Goal: Entertainment & Leisure: Browse casually

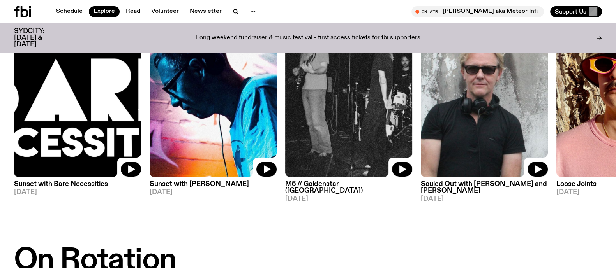
scroll to position [97, 0]
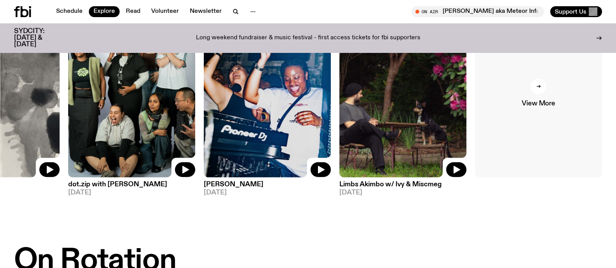
click at [549, 108] on link "View More" at bounding box center [538, 92] width 127 height 169
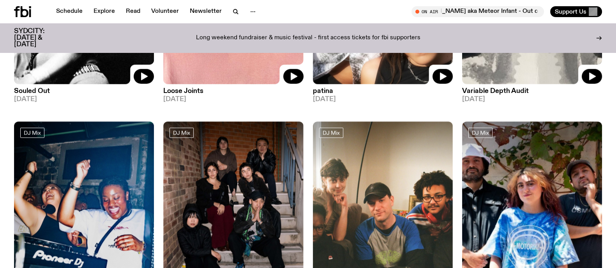
scroll to position [1276, 0]
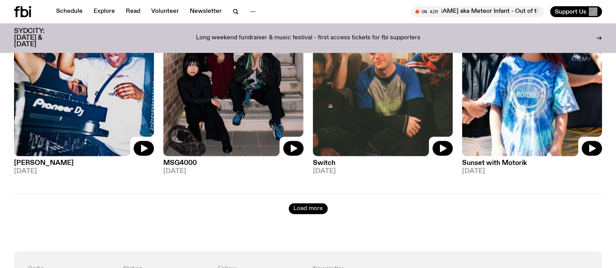
click at [323, 206] on button "Load more" at bounding box center [307, 208] width 39 height 11
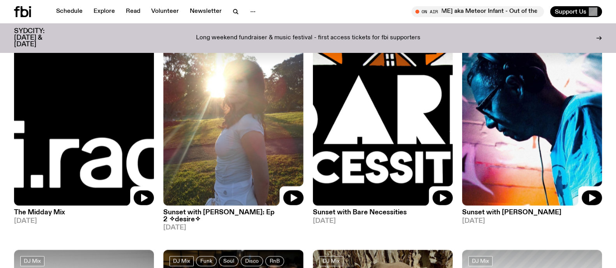
scroll to position [1455, 0]
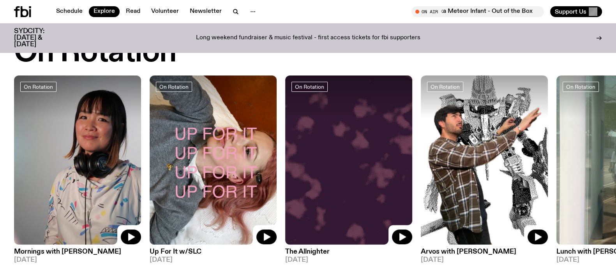
scroll to position [330, 0]
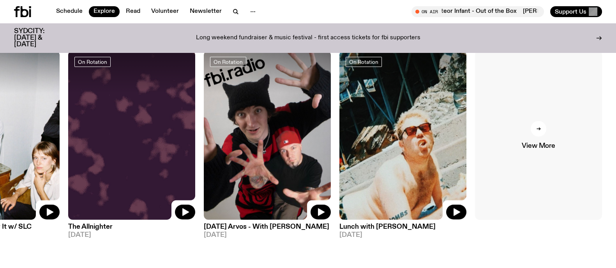
click at [547, 148] on span "View More" at bounding box center [537, 146] width 33 height 7
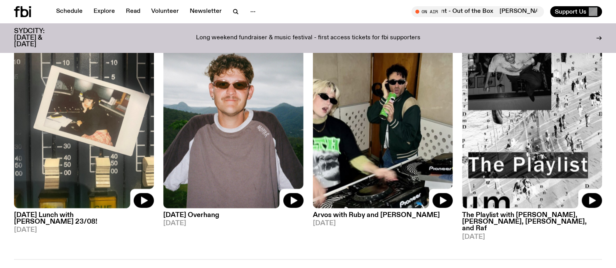
scroll to position [1375, 0]
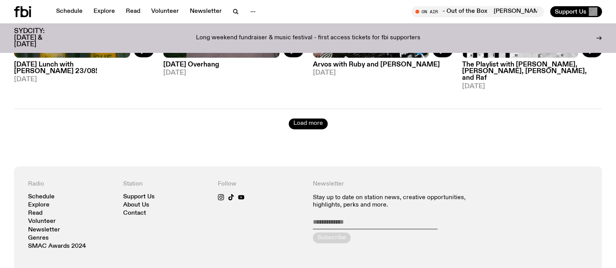
click at [299, 118] on button "Load more" at bounding box center [307, 123] width 39 height 11
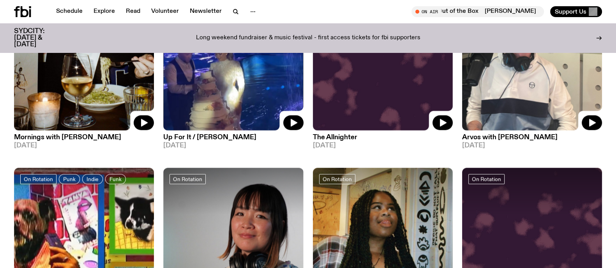
scroll to position [1787, 0]
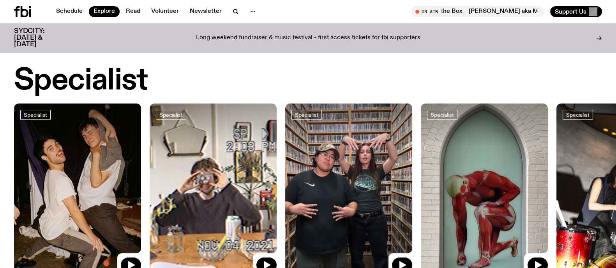
scroll to position [652, 0]
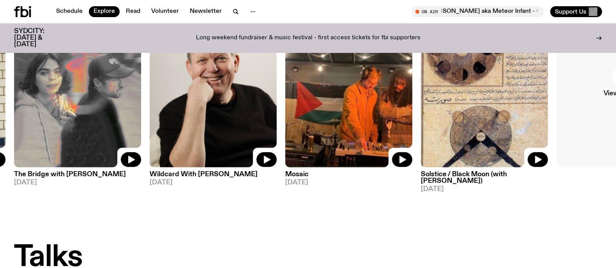
click at [607, 110] on link "View More" at bounding box center [619, 82] width 127 height 169
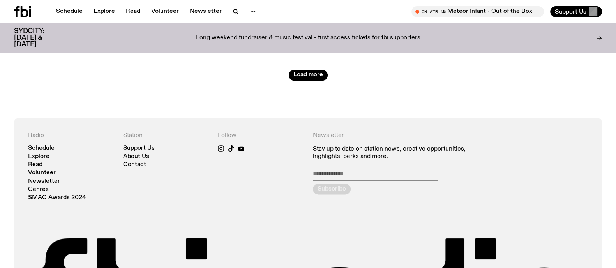
scroll to position [1432, 0]
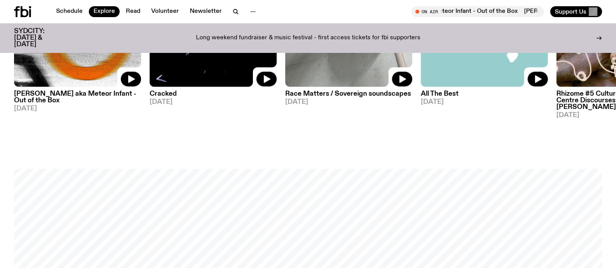
scroll to position [890, 0]
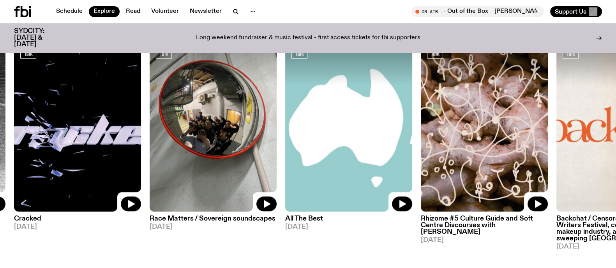
click at [491, 115] on img at bounding box center [483, 126] width 127 height 169
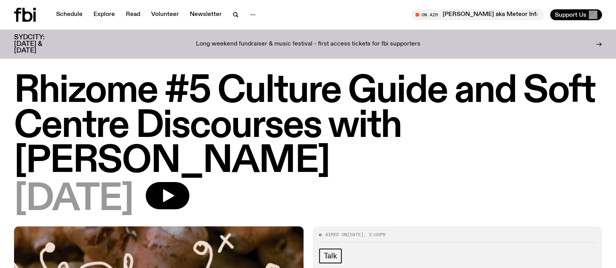
click at [25, 21] on icon at bounding box center [28, 15] width 10 height 14
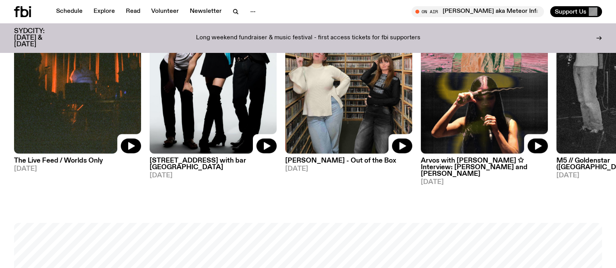
scroll to position [408, 0]
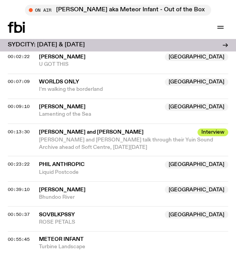
scroll to position [578, 0]
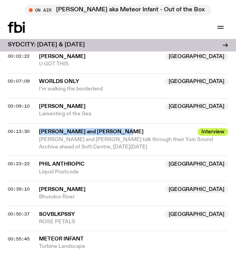
drag, startPoint x: 39, startPoint y: 129, endPoint x: 119, endPoint y: 125, distance: 79.5
click at [119, 125] on div "00:13:30 Madika Penrith and Sam Miers Interview Madika Penrith and Sam Miers ta…" at bounding box center [118, 139] width 220 height 32
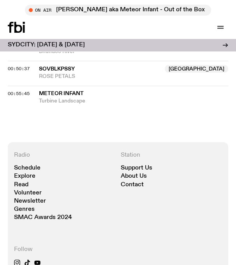
scroll to position [561, 0]
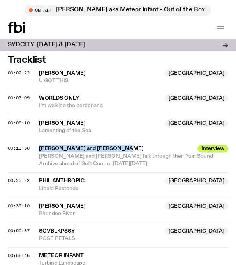
copy span "Madika Penrith and Sam Miers"
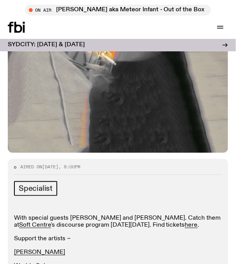
scroll to position [147, 0]
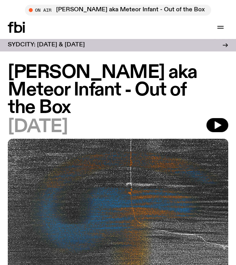
click at [40, 78] on h1 "[PERSON_NAME] aka Meteor Infant - Out of the Box" at bounding box center [118, 90] width 220 height 53
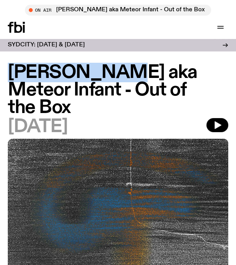
drag, startPoint x: 40, startPoint y: 78, endPoint x: 84, endPoint y: 76, distance: 44.0
click at [84, 76] on h1 "[PERSON_NAME] aka Meteor Infant - Out of the Box" at bounding box center [118, 90] width 220 height 53
copy h1 "Liam Keenan"
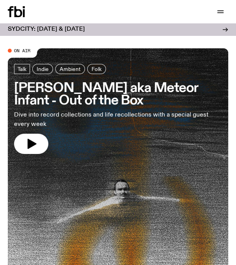
click at [18, 9] on icon at bounding box center [16, 11] width 17 height 11
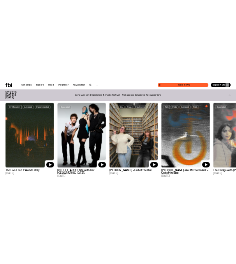
scroll to position [405, 0]
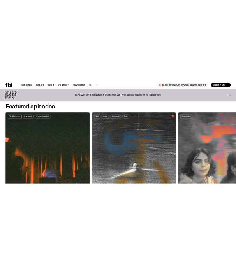
scroll to position [385, 0]
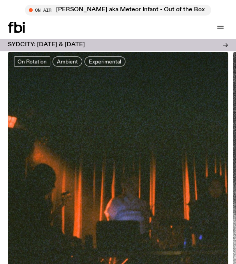
click at [18, 26] on icon at bounding box center [16, 27] width 17 height 11
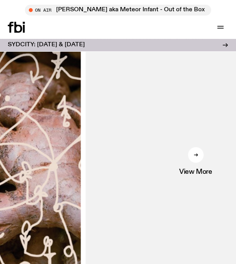
scroll to position [521, 0]
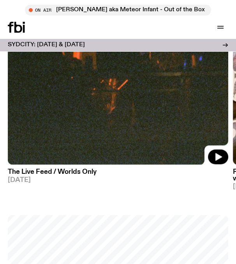
scroll to position [516, 0]
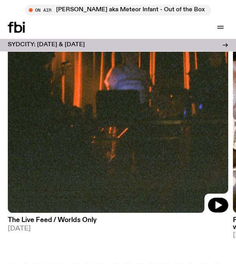
click at [106, 29] on div "Schedule Explore Read Volunteer Newsletter" at bounding box center [61, 27] width 107 height 11
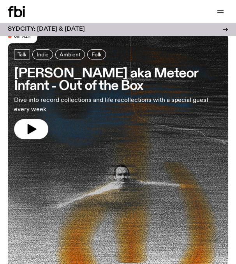
scroll to position [0, 0]
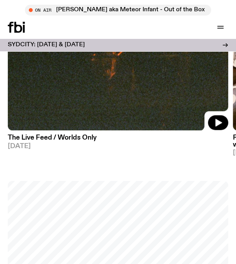
scroll to position [598, 0]
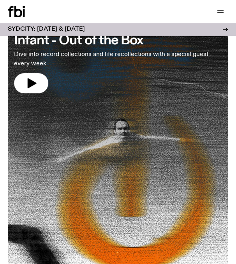
scroll to position [60, 0]
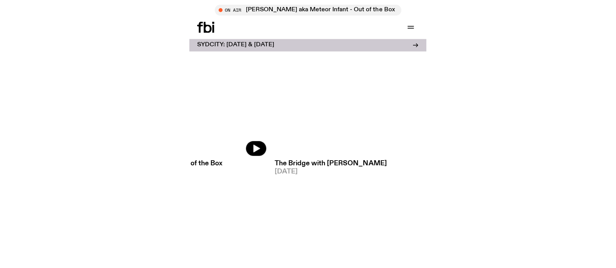
scroll to position [553, 0]
